Goal: Task Accomplishment & Management: Use online tool/utility

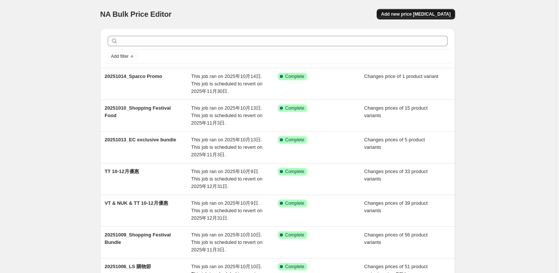
click at [444, 13] on span "Add new price [MEDICAL_DATA]" at bounding box center [415, 14] width 69 height 6
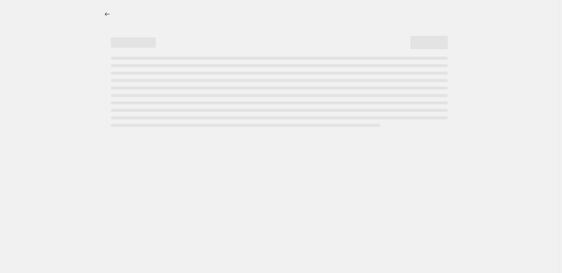
select select "percentage"
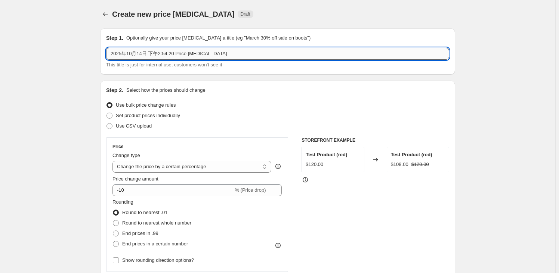
click at [160, 53] on input "2025年10月14日 下午2:54:20 Price [MEDICAL_DATA]" at bounding box center [277, 54] width 343 height 12
type input "１"
drag, startPoint x: 160, startPoint y: 53, endPoint x: 192, endPoint y: 61, distance: 33.2
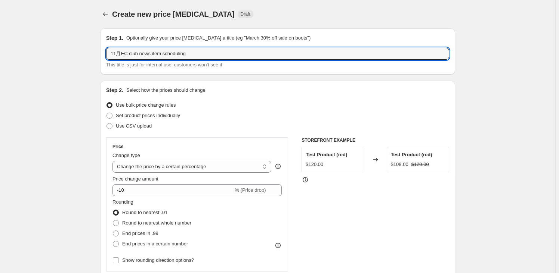
click at [160, 53] on input "11月EC club news item scheduling" at bounding box center [277, 54] width 343 height 12
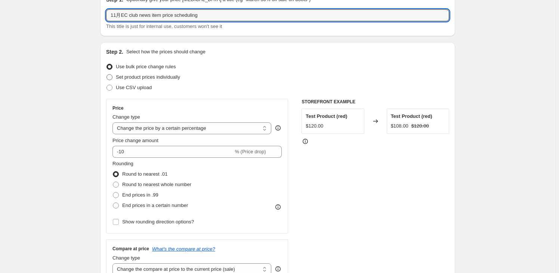
scroll to position [68, 0]
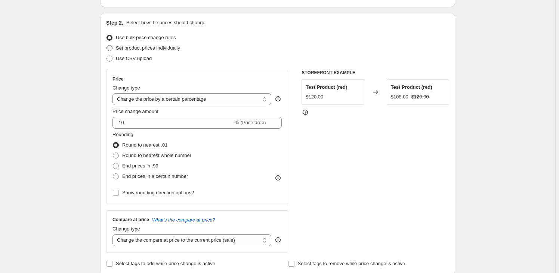
type input "11月EC club news item price scheduling"
click at [126, 50] on span "Set product prices individually" at bounding box center [148, 48] width 64 height 6
click at [107, 46] on input "Set product prices individually" at bounding box center [106, 45] width 0 height 0
radio input "true"
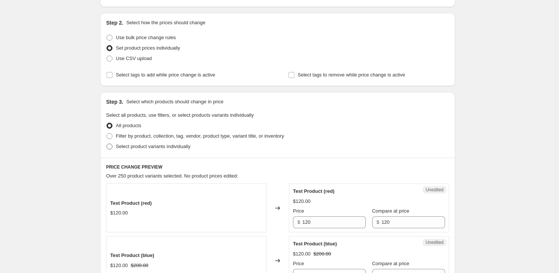
click at [139, 147] on span "Select product variants individually" at bounding box center [153, 147] width 74 height 6
click at [107, 144] on input "Select product variants individually" at bounding box center [106, 144] width 0 height 0
radio input "true"
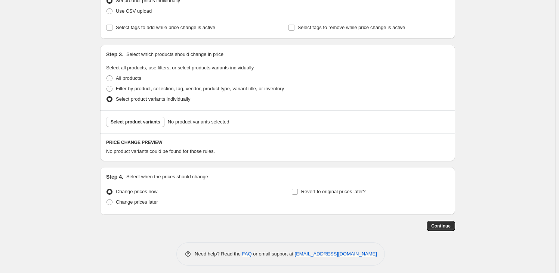
scroll to position [119, 0]
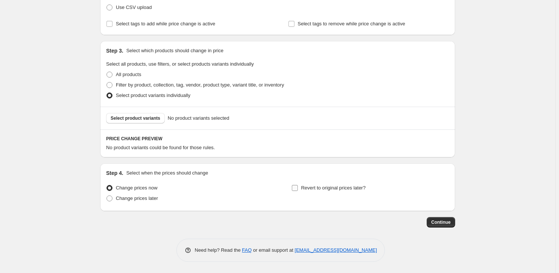
click at [325, 188] on span "Revert to original prices later?" at bounding box center [333, 188] width 65 height 6
click at [298, 188] on input "Revert to original prices later?" at bounding box center [295, 188] width 6 height 6
checkbox input "true"
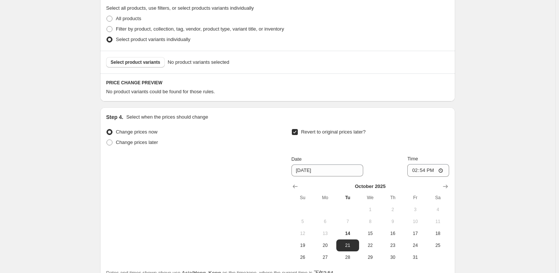
scroll to position [246, 0]
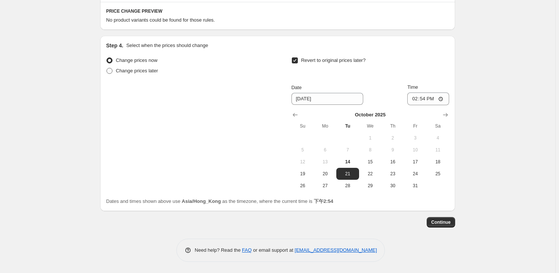
click at [140, 70] on span "Change prices later" at bounding box center [137, 71] width 42 height 6
click at [107, 68] on input "Change prices later" at bounding box center [106, 68] width 0 height 0
radio input "true"
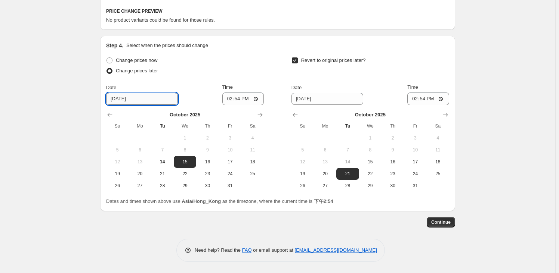
click at [148, 104] on input "[DATE]" at bounding box center [142, 99] width 72 height 12
click at [258, 115] on button "Show next month, November 2025" at bounding box center [260, 115] width 10 height 10
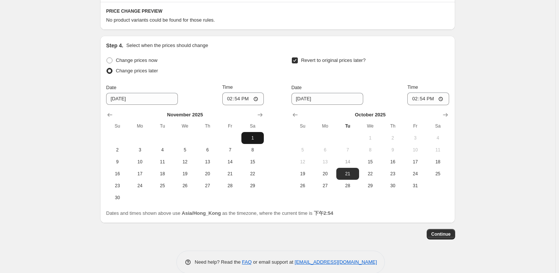
click at [254, 137] on span "1" at bounding box center [252, 138] width 16 height 6
type input "[DATE]"
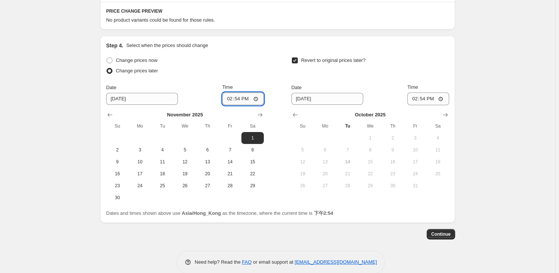
click at [239, 99] on input "14:54" at bounding box center [243, 99] width 42 height 13
click at [247, 100] on input "00:54" at bounding box center [243, 99] width 42 height 13
type input "00:00"
click at [301, 99] on input "[DATE]" at bounding box center [327, 99] width 72 height 12
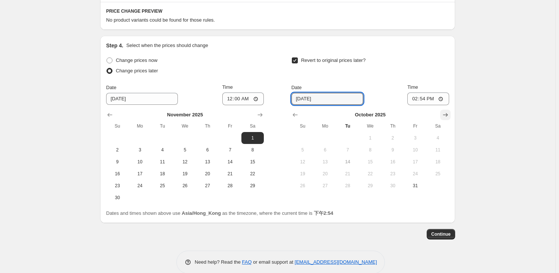
click at [448, 113] on icon "Show next month, November 2025" at bounding box center [444, 114] width 7 height 7
click at [448, 113] on icon "Show next month, December 2025" at bounding box center [444, 114] width 7 height 7
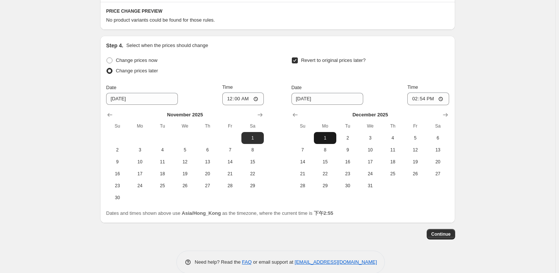
click at [330, 136] on span "1" at bounding box center [325, 138] width 16 height 6
type input "[DATE]"
click at [422, 99] on input "14:54" at bounding box center [428, 99] width 42 height 13
click at [433, 99] on input "00:54" at bounding box center [428, 99] width 42 height 13
type input "00:00"
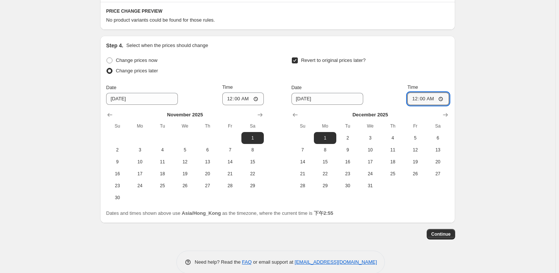
click at [471, 80] on div "Create new price [MEDICAL_DATA]. This page is ready Create new price [MEDICAL_D…" at bounding box center [277, 20] width 555 height 532
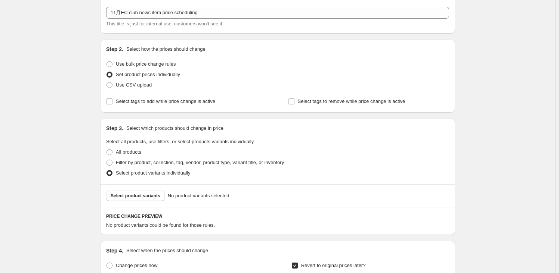
scroll to position [77, 0]
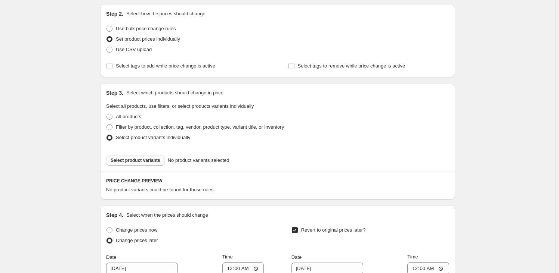
click at [146, 161] on span "Select product variants" at bounding box center [136, 161] width 50 height 6
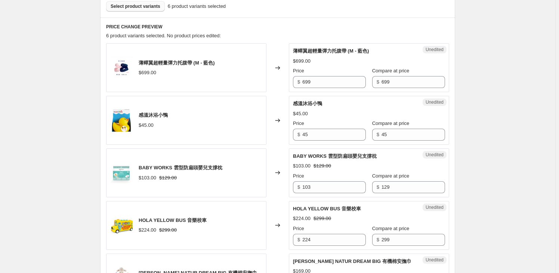
scroll to position [246, 0]
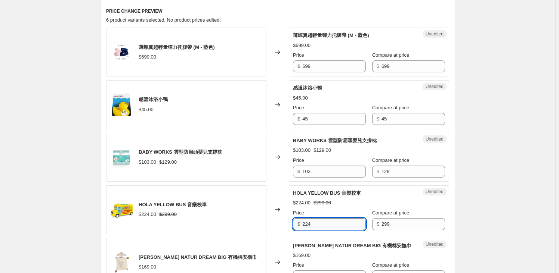
click at [341, 220] on input "224" at bounding box center [333, 224] width 63 height 12
paste input "$239"
drag, startPoint x: 320, startPoint y: 225, endPoint x: 254, endPoint y: 215, distance: 66.2
click at [254, 215] on div "HOLA YELLOW BUS 音樂校車 $224.00 $299.00 Changed to Unedited HOLA YELLOW BUS 音樂校車 $…" at bounding box center [277, 210] width 343 height 49
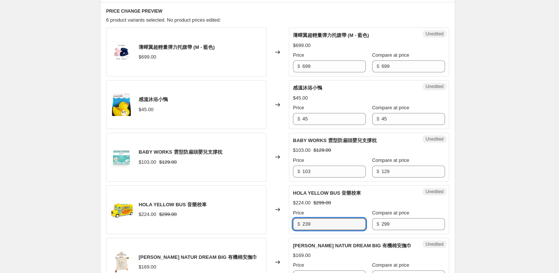
type input "239"
drag, startPoint x: 343, startPoint y: 119, endPoint x: 260, endPoint y: 109, distance: 83.8
click at [260, 109] on div "感溫沐浴小鴨 $45.00 Changed to Unedited 感溫沐浴小鴨 $45.00 Price $ 45 Compare at price $ 45" at bounding box center [277, 104] width 343 height 49
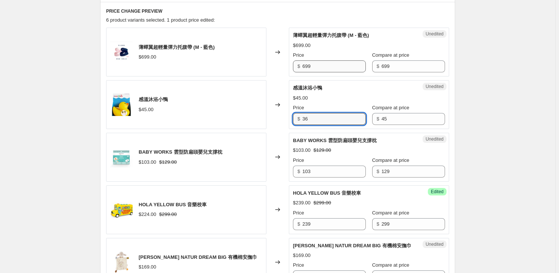
type input "36"
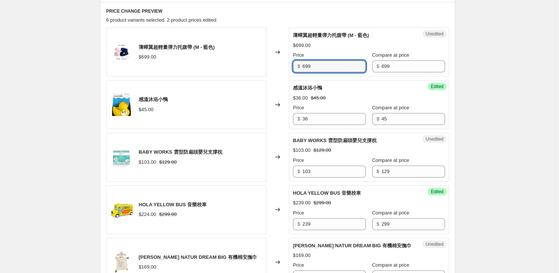
drag, startPoint x: 317, startPoint y: 67, endPoint x: 286, endPoint y: 67, distance: 30.3
click at [286, 67] on div "薄蟬翼超輕量彈力托腹帶 (M - 藍色) $699.00 Changed to Unedited 薄蟬翼超輕量彈力托腹帶 (M - 藍色) $699.00 P…" at bounding box center [277, 52] width 343 height 49
type input "559"
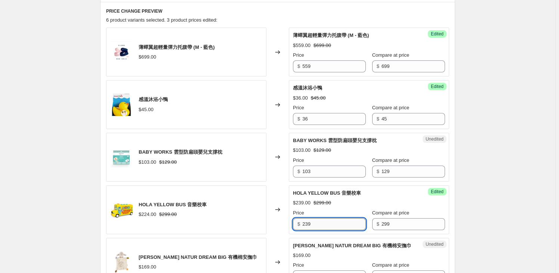
click at [320, 220] on input "239" at bounding box center [333, 224] width 63 height 12
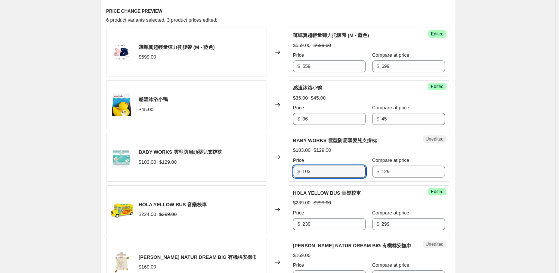
drag, startPoint x: 326, startPoint y: 173, endPoint x: 254, endPoint y: 171, distance: 72.5
click at [254, 171] on div "BABY WORKS 雲型防扁頭嬰兒支撐枕 $103.00 $129.00 Changed to Unedited BABY WORKS 雲型防扁頭嬰兒支撐枕…" at bounding box center [277, 157] width 343 height 49
type input "103"
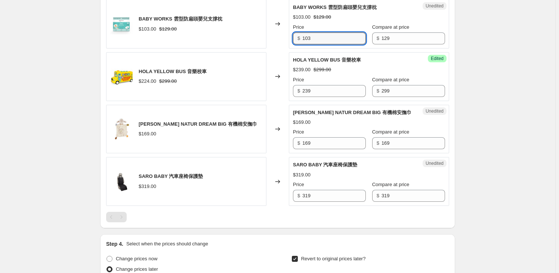
scroll to position [382, 0]
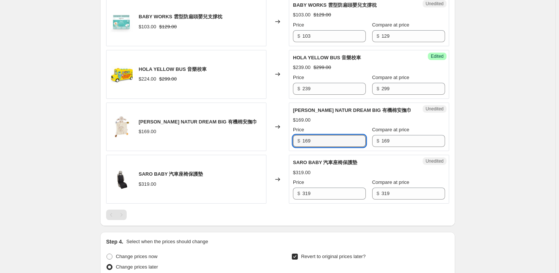
drag, startPoint x: 319, startPoint y: 136, endPoint x: 273, endPoint y: 127, distance: 46.5
click at [273, 127] on div "[PERSON_NAME] NATUR DREAM BIG 有機棉安撫巾 $169.00 Changed to Unedited [PERSON_NAME] …" at bounding box center [277, 127] width 343 height 49
type input "135"
drag, startPoint x: 304, startPoint y: 195, endPoint x: 292, endPoint y: 193, distance: 11.7
click at [292, 193] on div "Unedited SARO BABY 汽車座椅保護墊 $319.00 Price $ 319 Compare at price $ 319" at bounding box center [369, 179] width 160 height 49
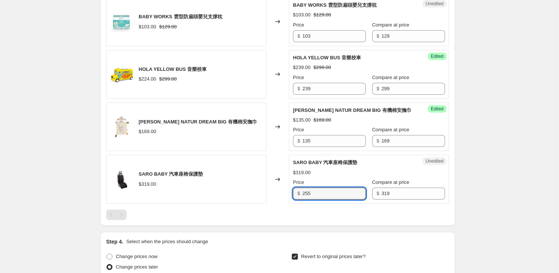
type input "255"
click at [507, 145] on div "Create new price [MEDICAL_DATA]. This page is ready Create new price [MEDICAL_D…" at bounding box center [277, 50] width 555 height 864
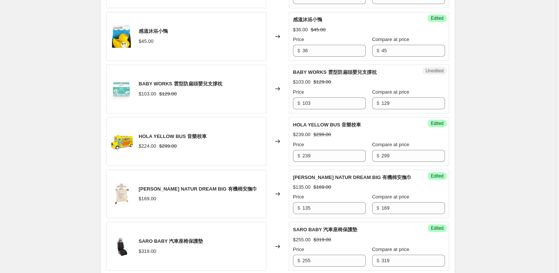
scroll to position [314, 0]
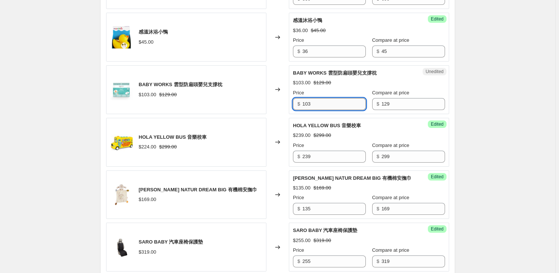
click at [321, 106] on input "103" at bounding box center [333, 104] width 63 height 12
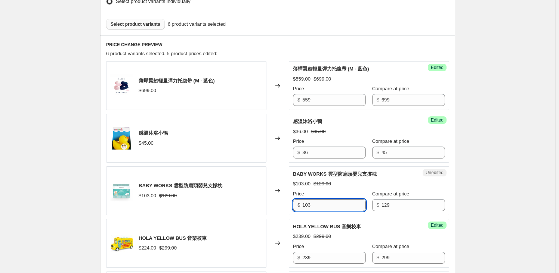
scroll to position [212, 0]
click at [329, 201] on input "103" at bounding box center [333, 206] width 63 height 12
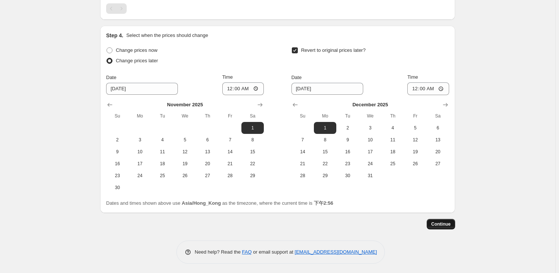
scroll to position [590, 0]
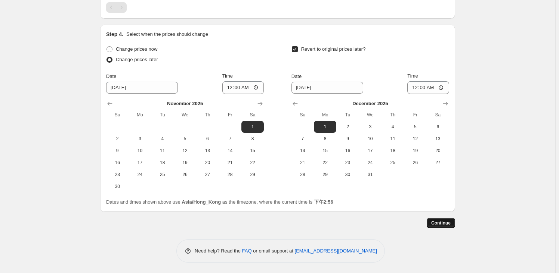
click at [453, 225] on button "Continue" at bounding box center [440, 223] width 28 height 10
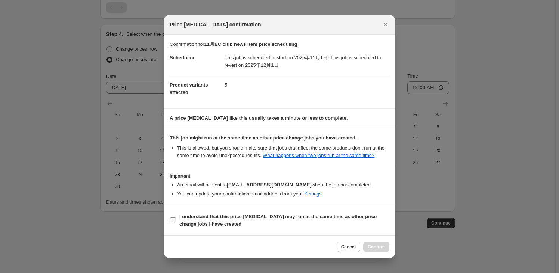
click at [173, 220] on input "I understand that this price [MEDICAL_DATA] may run at the same time as other p…" at bounding box center [173, 221] width 6 height 6
checkbox input "true"
click at [379, 247] on span "Confirm" at bounding box center [375, 247] width 17 height 6
